Goal: Contribute content

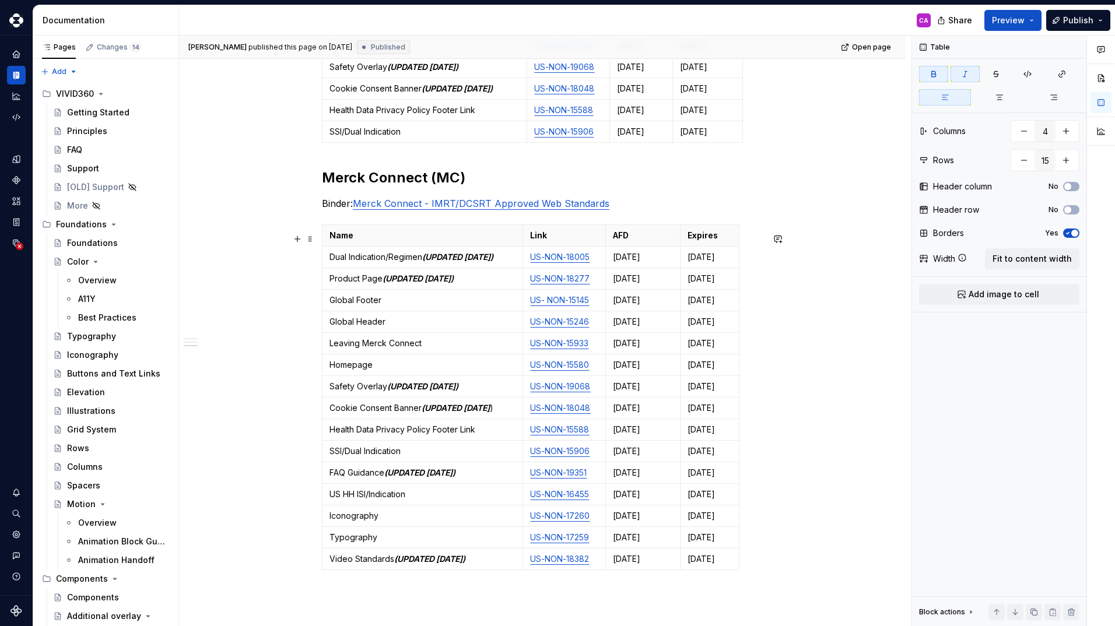
scroll to position [933, 0]
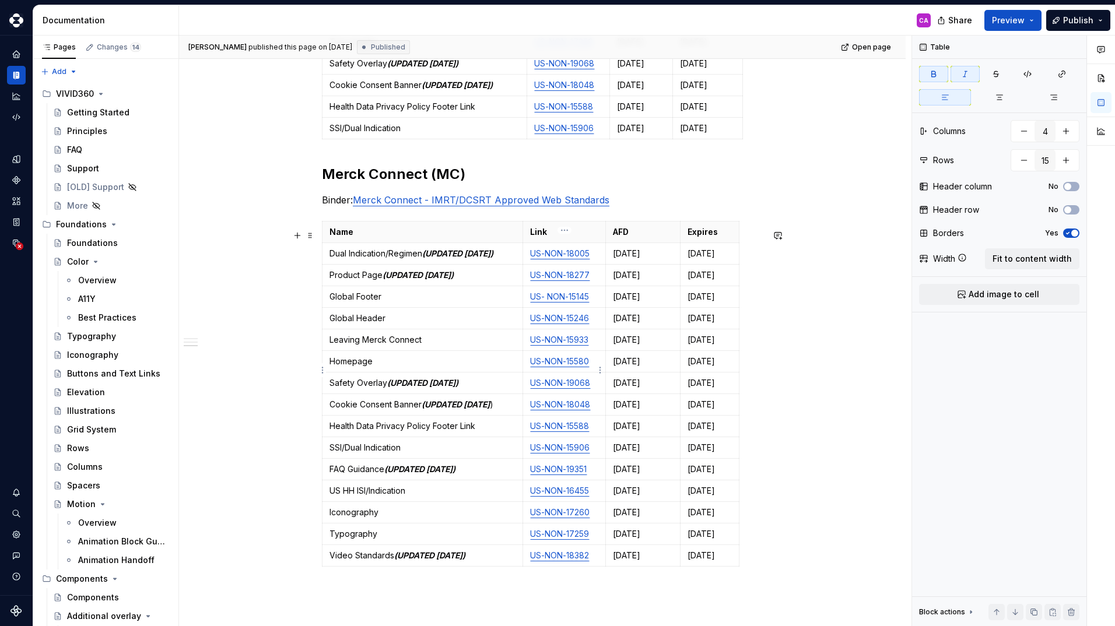
type input "16"
click at [588, 366] on link "US-NON-15580" at bounding box center [559, 361] width 59 height 10
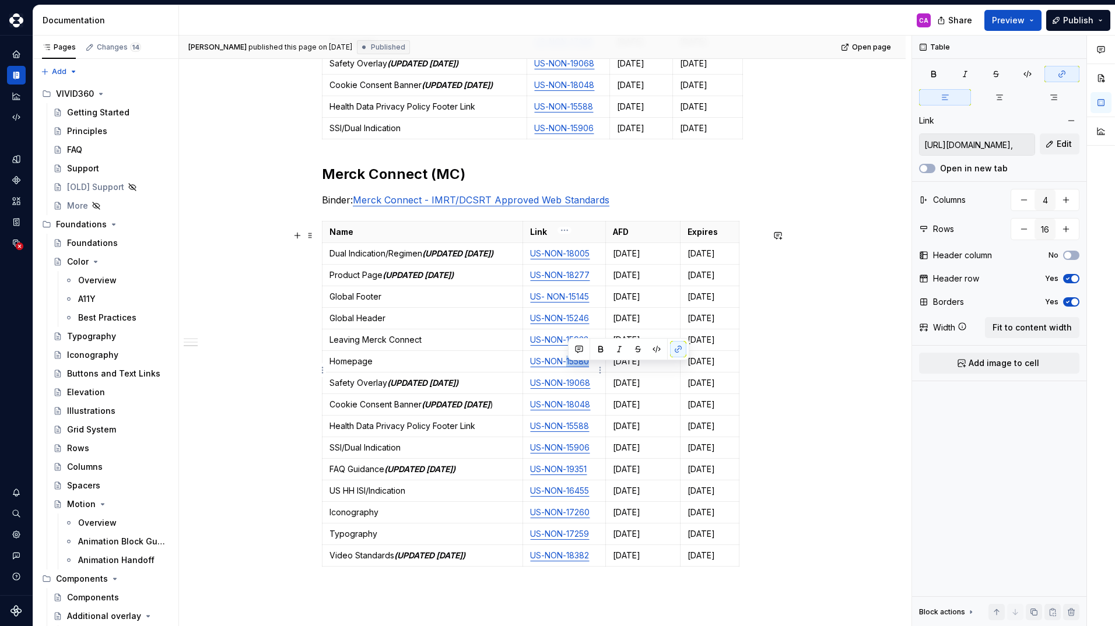
drag, startPoint x: 588, startPoint y: 369, endPoint x: 568, endPoint y: 367, distance: 20.5
click at [568, 366] on link "US-NON-15580" at bounding box center [559, 361] width 59 height 10
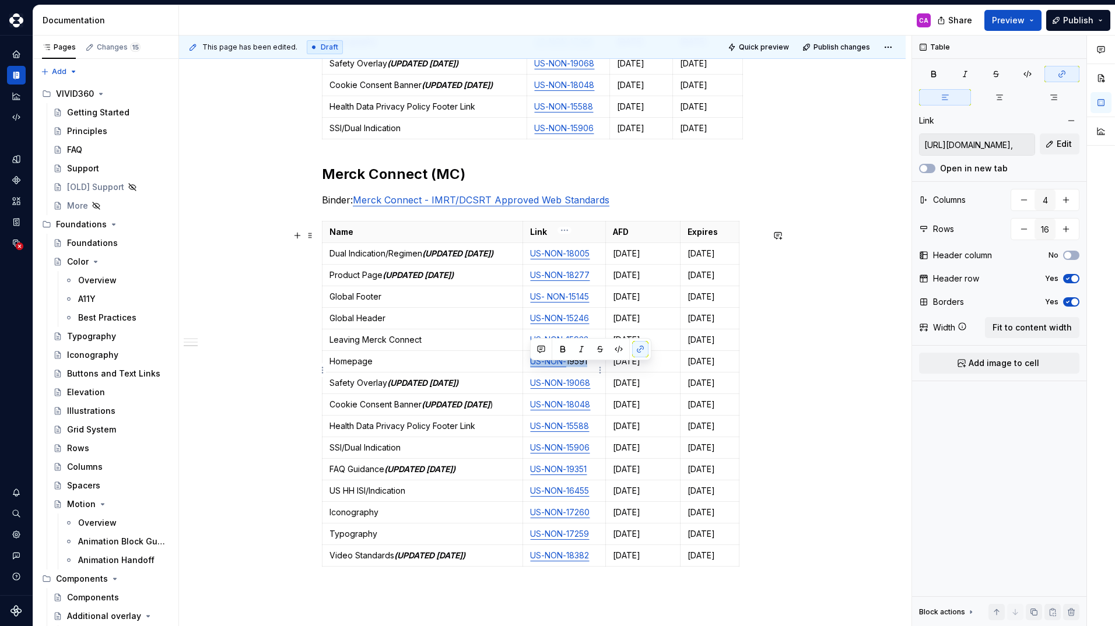
drag, startPoint x: 588, startPoint y: 370, endPoint x: 523, endPoint y: 368, distance: 65.3
click at [523, 368] on td "US-NON- 19591" at bounding box center [564, 362] width 83 height 22
copy p "US-NON- 19591"
type textarea "*"
click at [409, 367] on p "Homepage" at bounding box center [422, 362] width 186 height 12
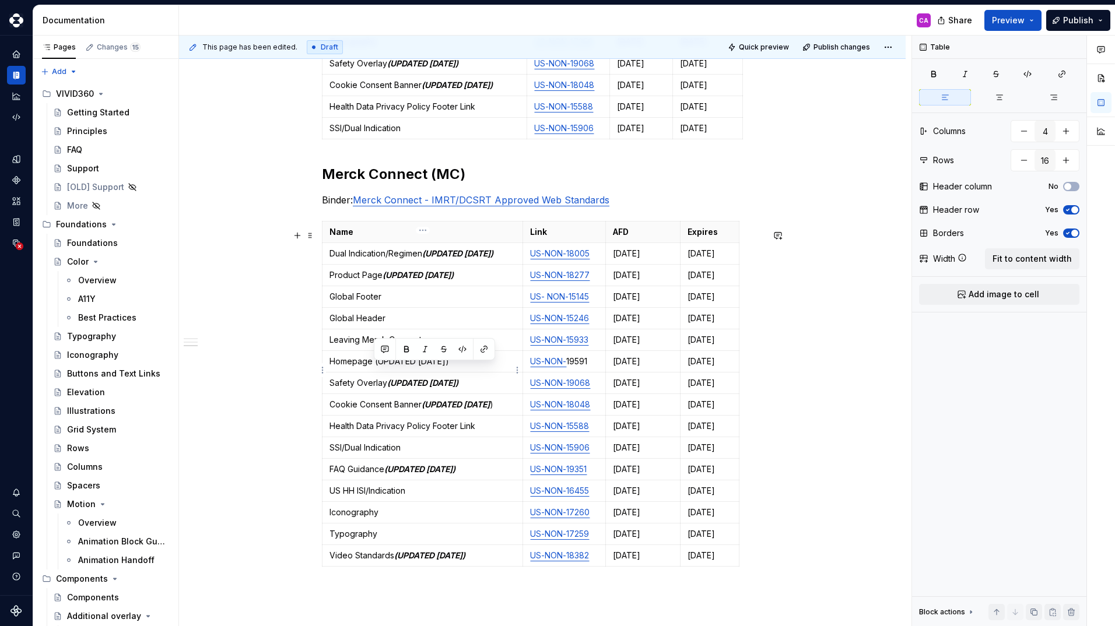
drag, startPoint x: 456, startPoint y: 371, endPoint x: 375, endPoint y: 373, distance: 81.6
click at [375, 367] on p "Homepage (UPDATED [DATE])" at bounding box center [422, 362] width 186 height 12
click at [406, 351] on button "button" at bounding box center [406, 349] width 16 height 16
click at [426, 350] on button "button" at bounding box center [425, 349] width 16 height 16
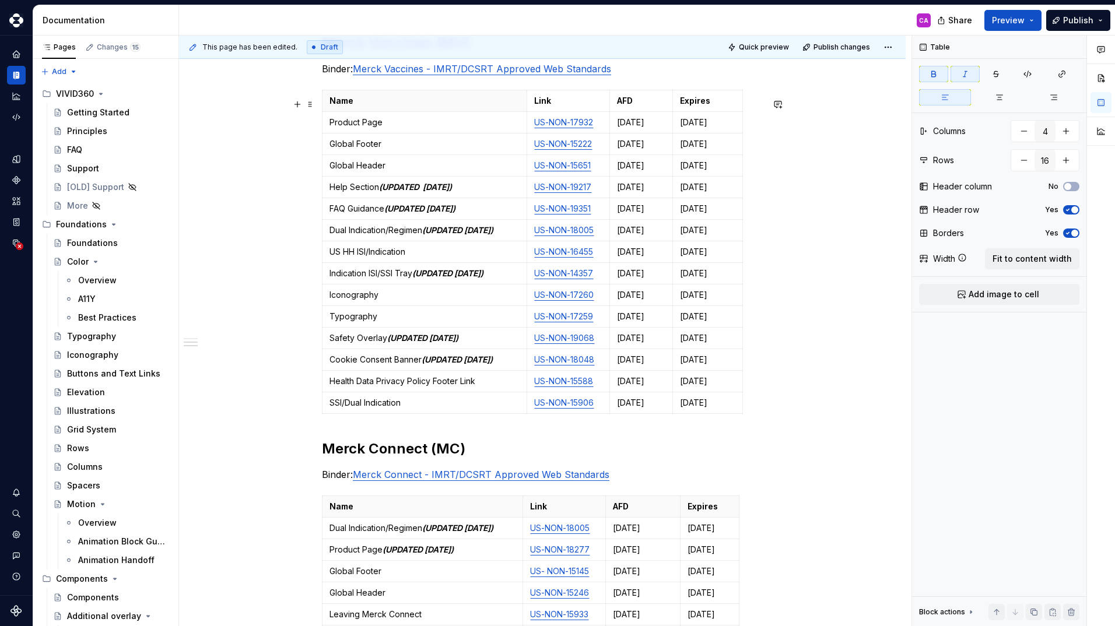
scroll to position [641, 0]
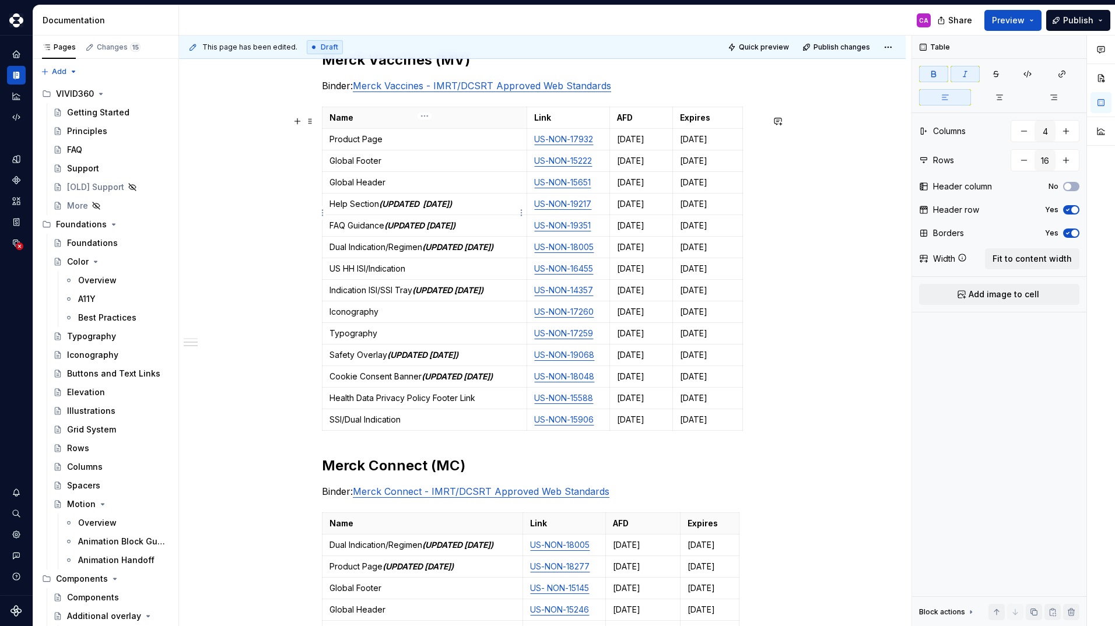
type input "15"
click at [426, 209] on em "(UPDATED [DATE])" at bounding box center [415, 204] width 73 height 10
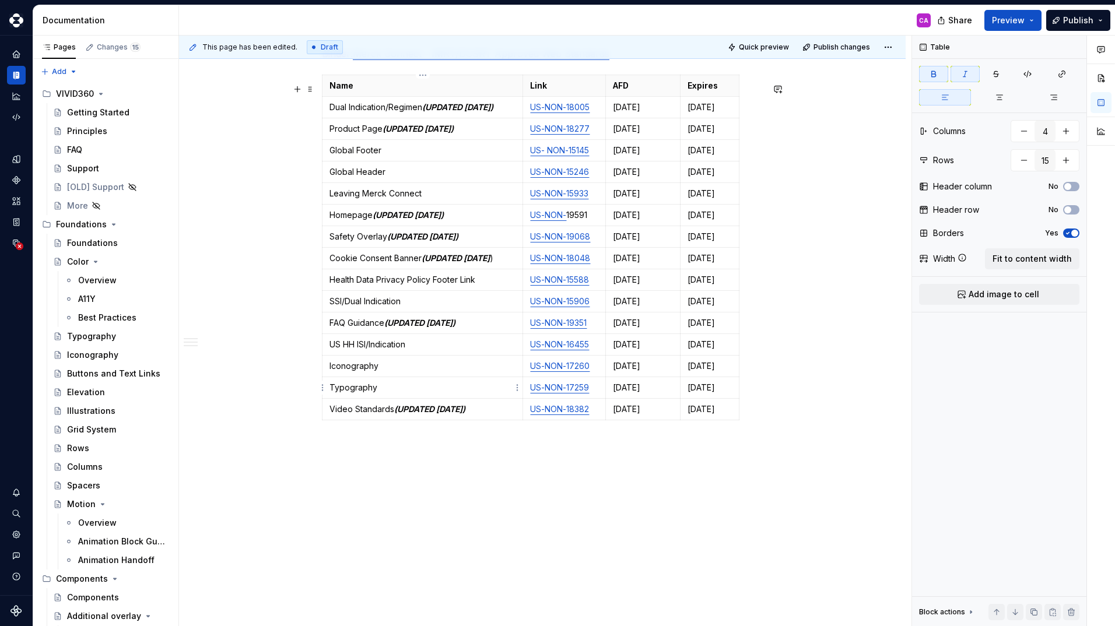
type textarea "*"
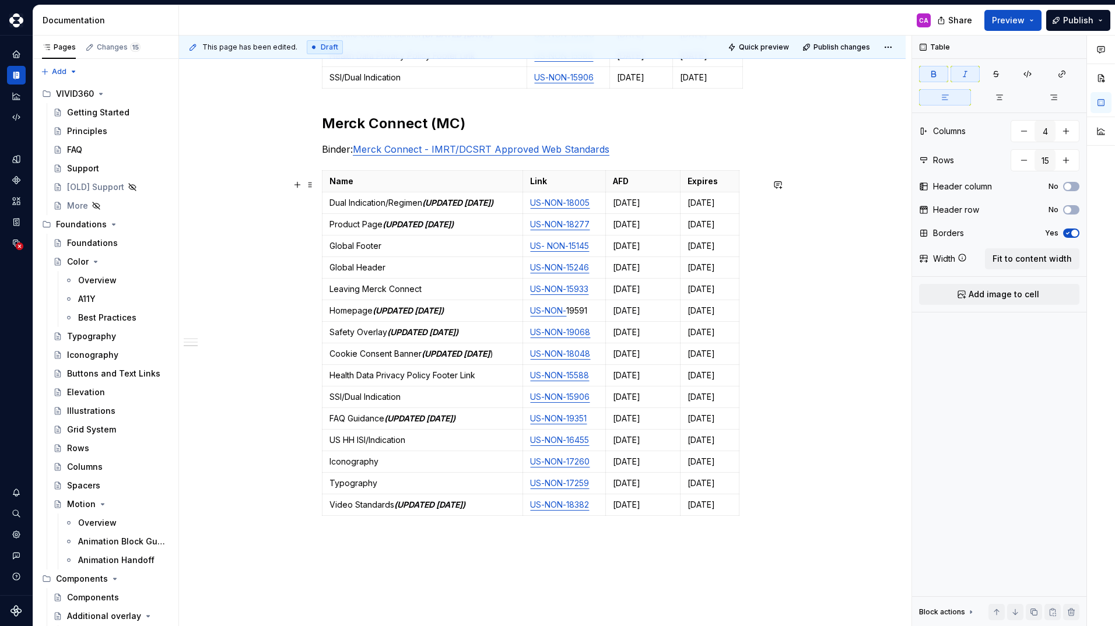
scroll to position [971, 0]
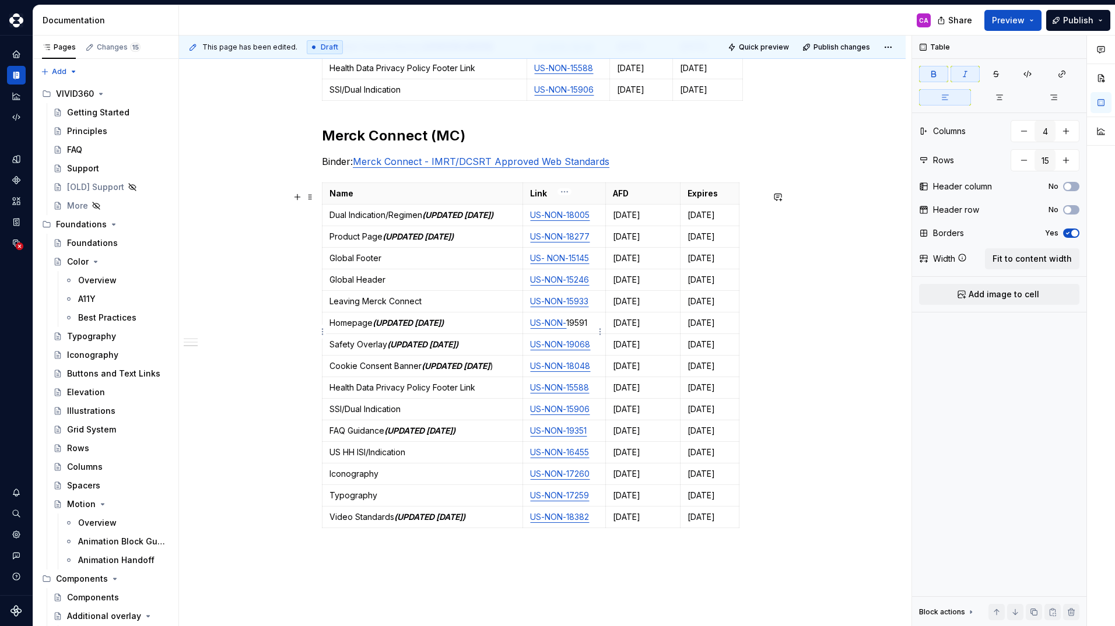
type input "16"
drag, startPoint x: 591, startPoint y: 331, endPoint x: 566, endPoint y: 330, distance: 24.5
click at [566, 329] on p "US-NON- 19591" at bounding box center [564, 323] width 68 height 12
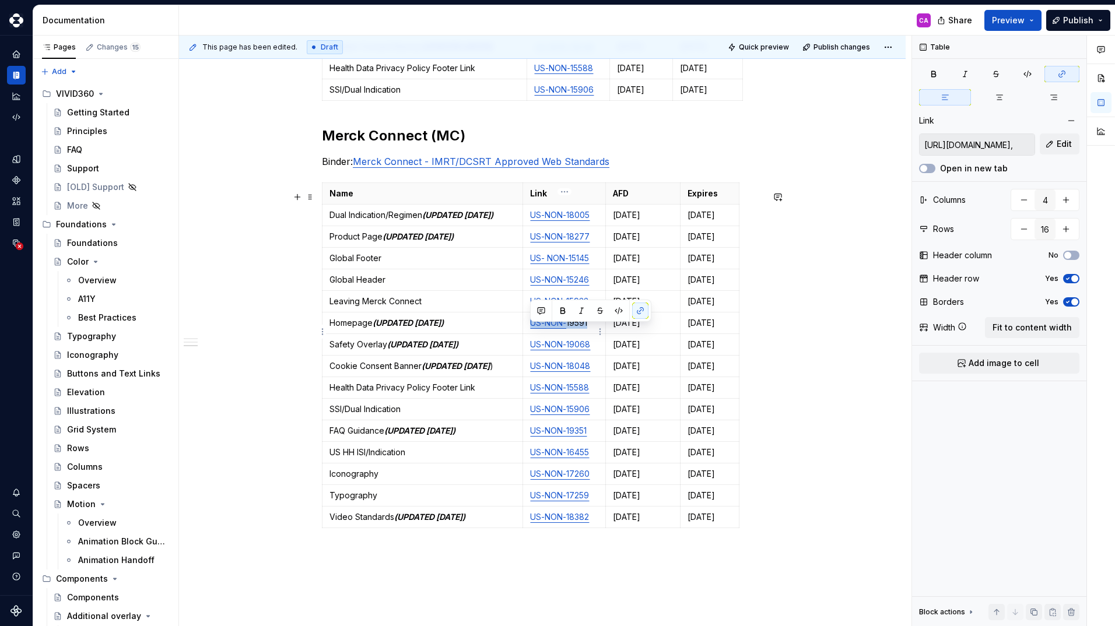
drag, startPoint x: 530, startPoint y: 332, endPoint x: 593, endPoint y: 329, distance: 63.0
click at [593, 329] on p "US-NON- 19591" at bounding box center [564, 323] width 68 height 12
click at [638, 310] on button "button" at bounding box center [640, 311] width 16 height 16
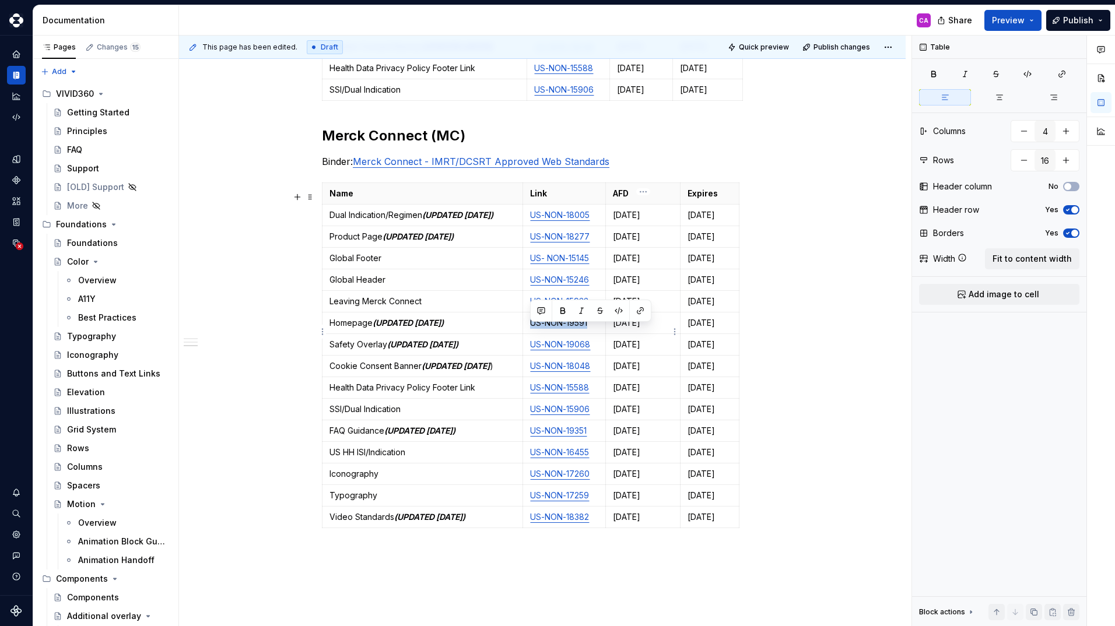
type textarea "*"
click at [642, 310] on button "button" at bounding box center [640, 311] width 16 height 16
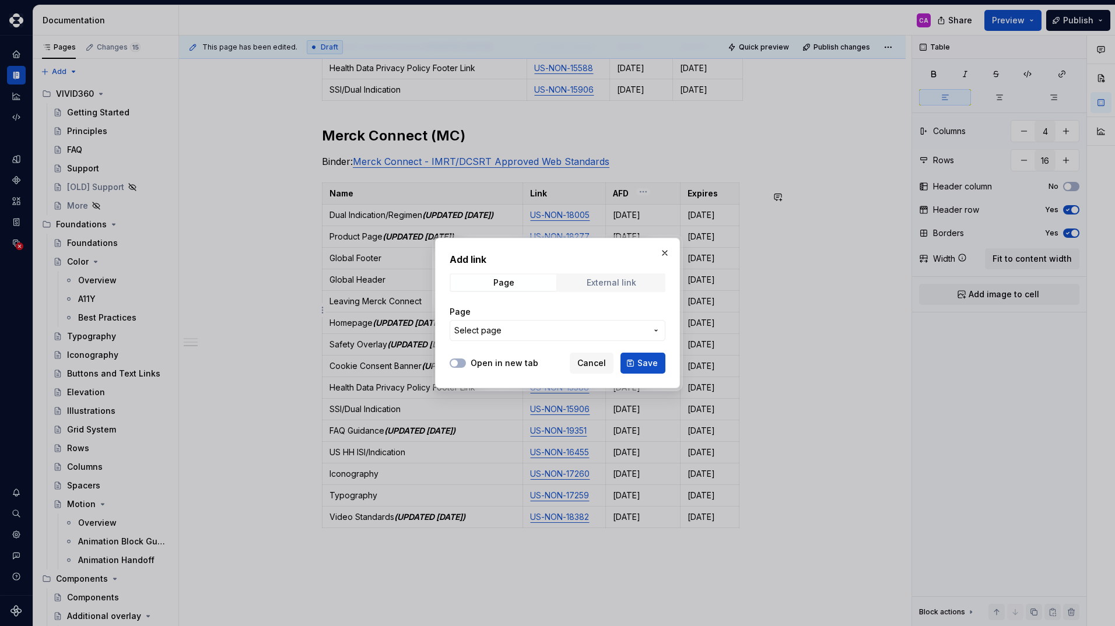
click at [602, 284] on div "External link" at bounding box center [611, 282] width 50 height 9
click at [465, 358] on div at bounding box center [457, 363] width 16 height 12
click at [462, 360] on button "Open in new tab" at bounding box center [457, 363] width 16 height 9
click at [474, 333] on input "URL" at bounding box center [557, 330] width 216 height 21
paste input "[URL][DOMAIN_NAME]"
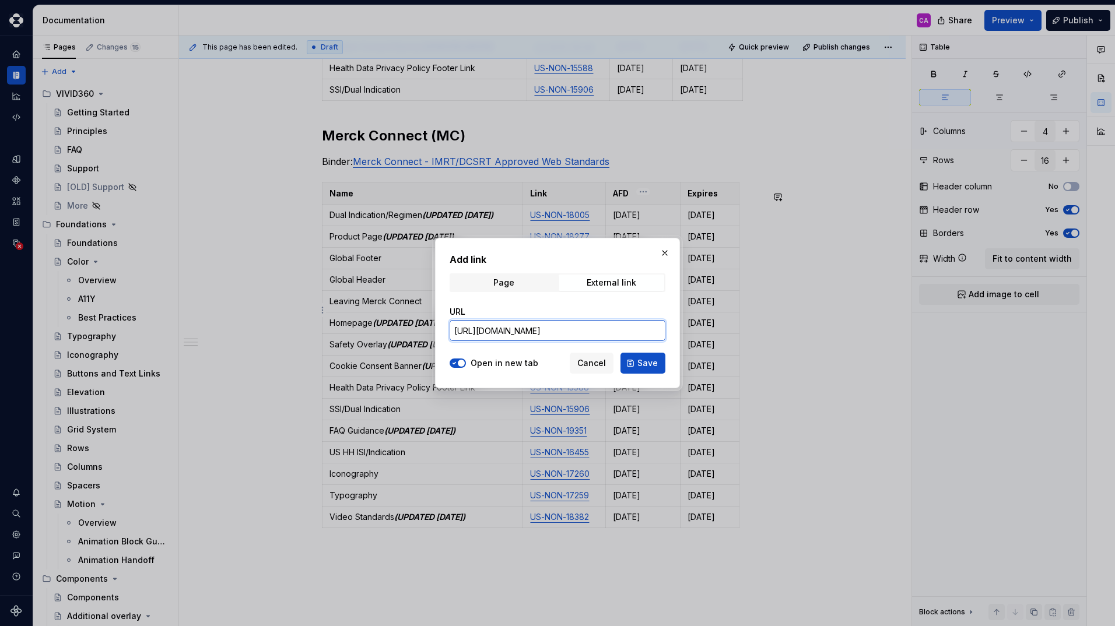
scroll to position [0, 71]
type input "[URL][DOMAIN_NAME]"
click at [644, 365] on span "Save" at bounding box center [647, 363] width 20 height 12
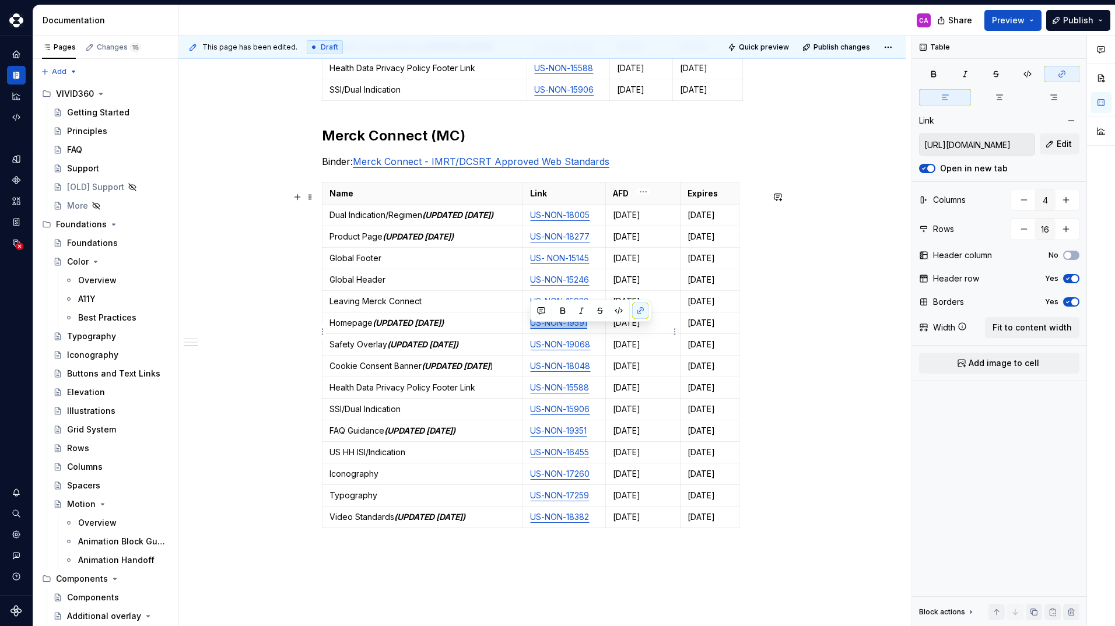
click at [634, 329] on p "[DATE]" at bounding box center [643, 323] width 60 height 12
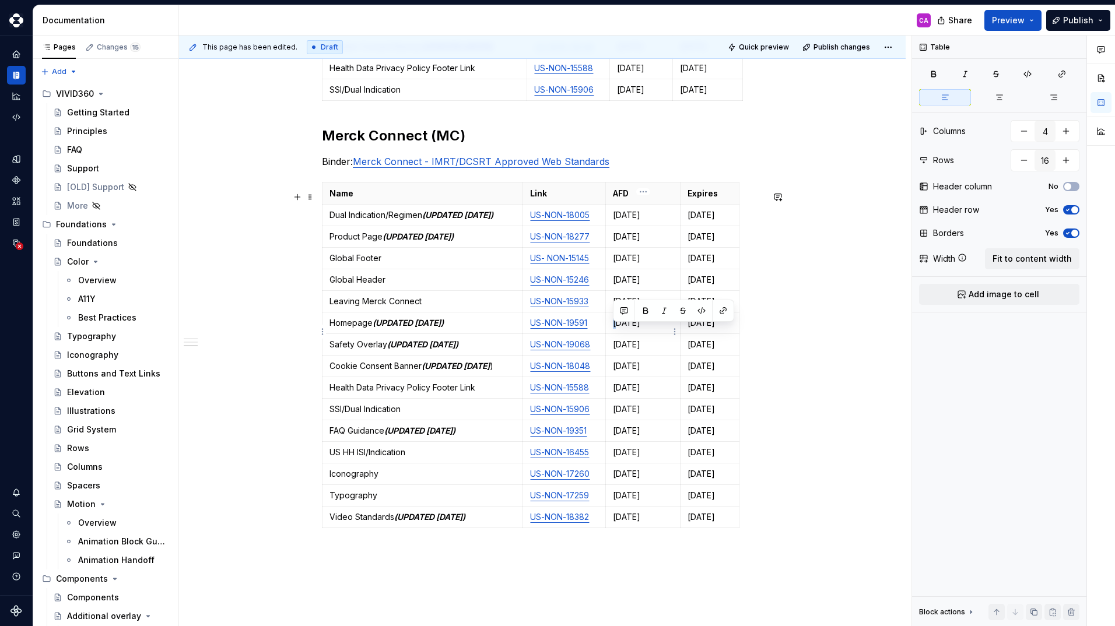
click at [614, 329] on p "[DATE]" at bounding box center [643, 323] width 60 height 12
click at [623, 329] on p "[DATE]" at bounding box center [643, 323] width 60 height 12
click at [645, 329] on p "[DATE]" at bounding box center [643, 323] width 60 height 12
click at [686, 332] on td "[DATE]" at bounding box center [709, 323] width 59 height 22
click at [697, 329] on p "[DATE]" at bounding box center [709, 323] width 44 height 12
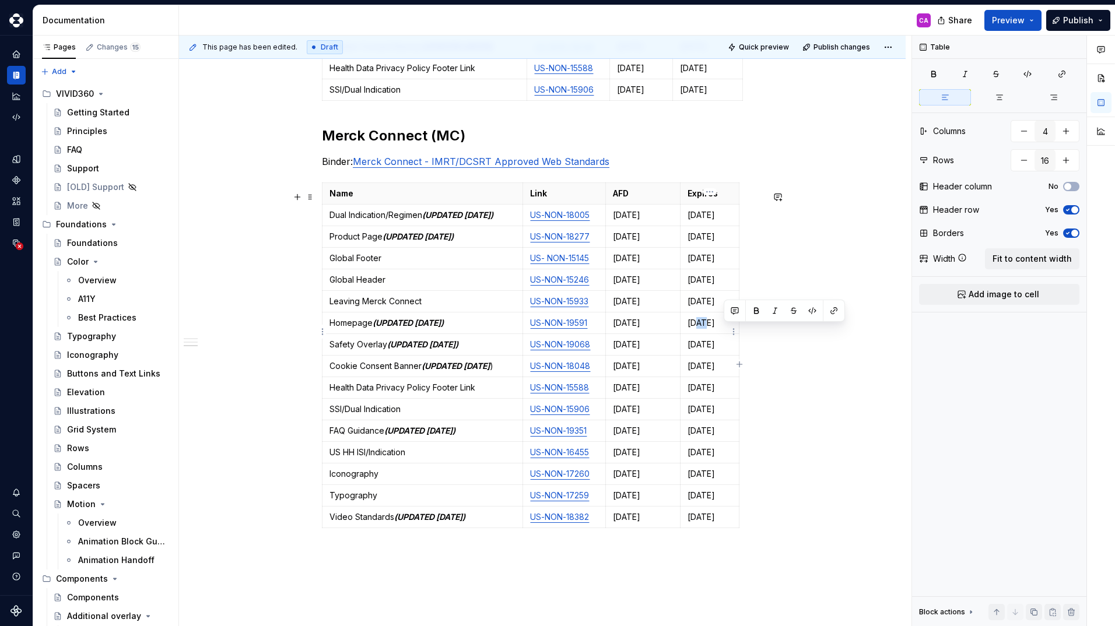
click at [723, 329] on p "[DATE]" at bounding box center [709, 323] width 44 height 12
click at [830, 50] on span "Publish changes" at bounding box center [841, 47] width 57 height 9
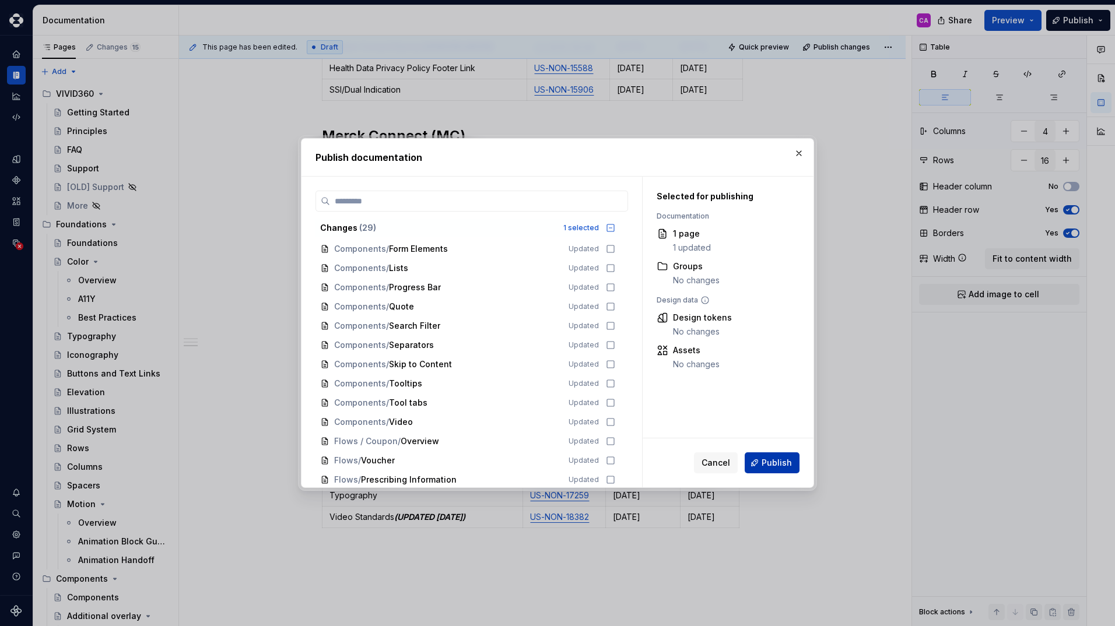
click at [763, 465] on button "Publish" at bounding box center [771, 462] width 55 height 21
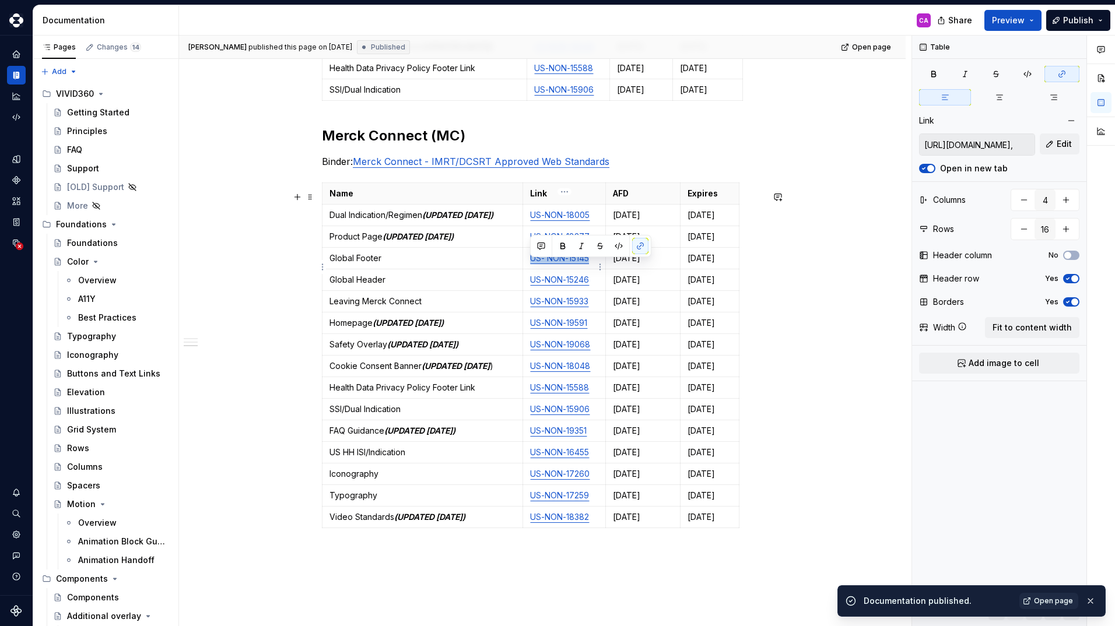
drag, startPoint x: 591, startPoint y: 266, endPoint x: 526, endPoint y: 269, distance: 65.4
click at [526, 269] on td "US- NON-15145" at bounding box center [564, 259] width 83 height 22
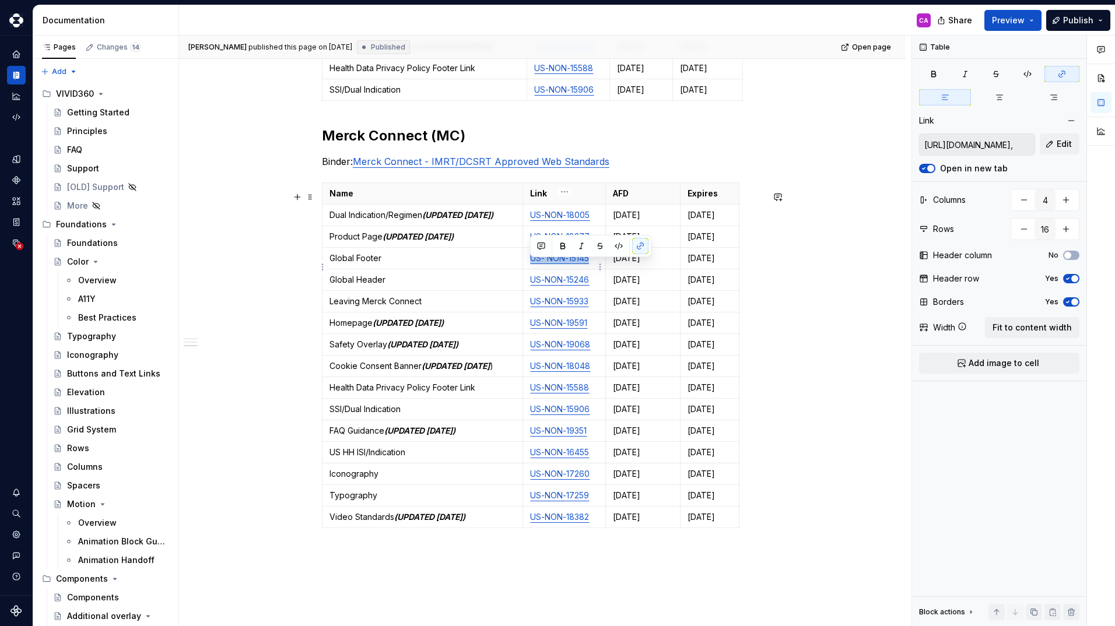
copy link "US- NON-15145"
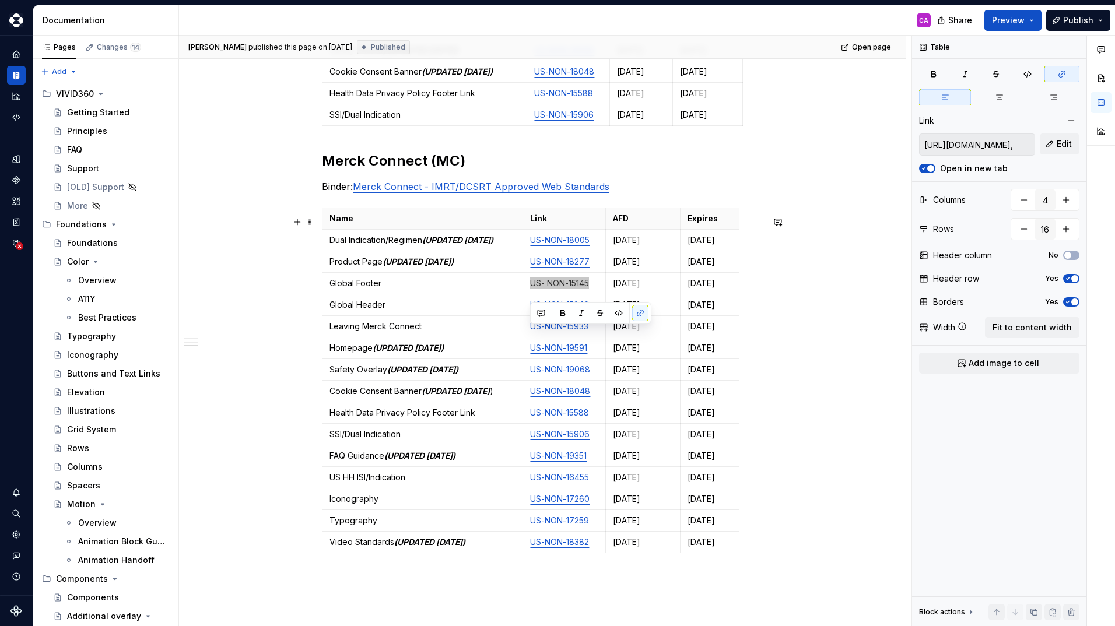
scroll to position [971, 0]
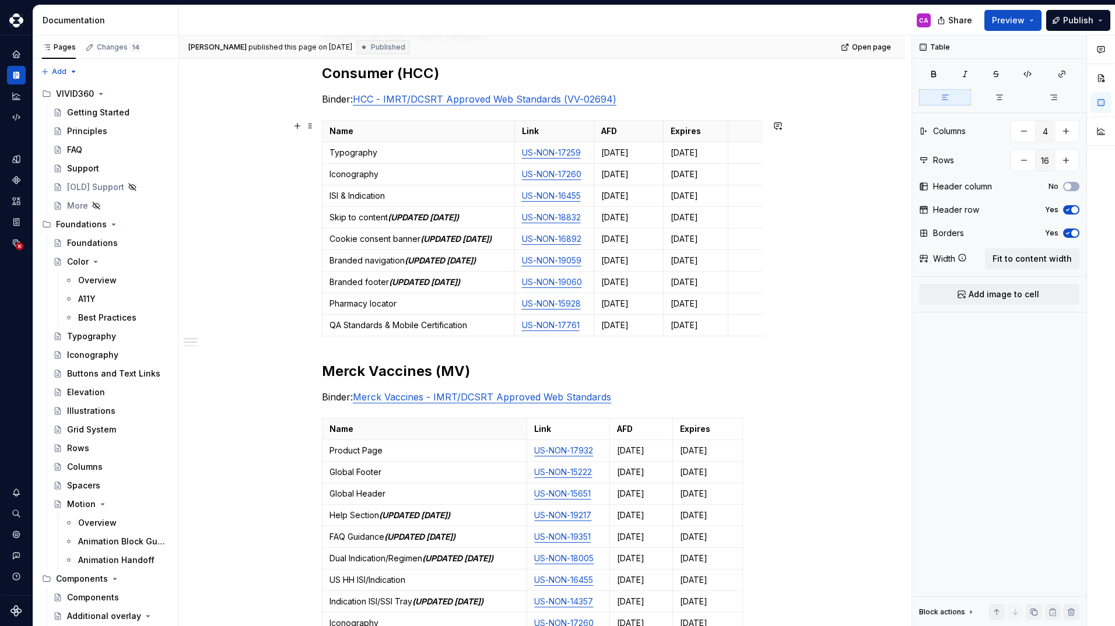
scroll to position [213, 0]
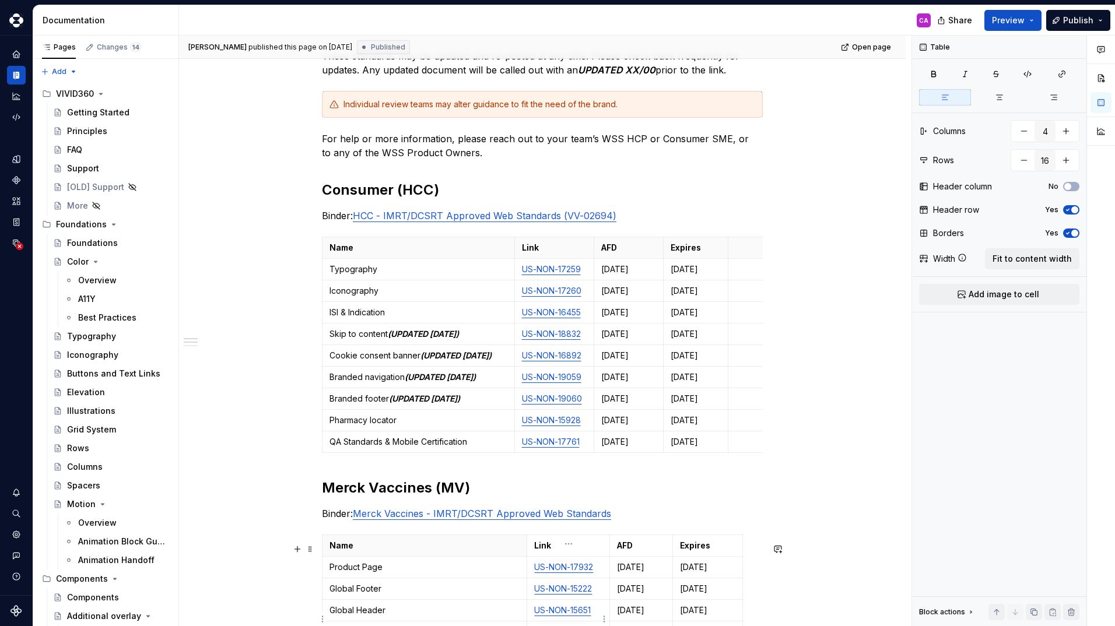
type textarea "*"
